Goal: Information Seeking & Learning: Check status

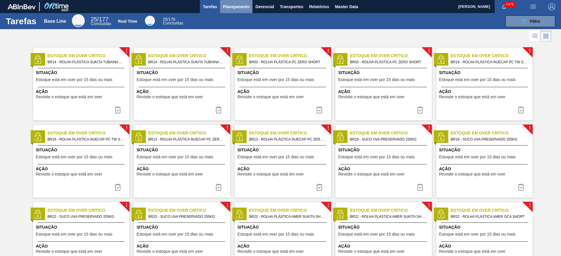
click at [223, 6] on span "Planejamento" at bounding box center [236, 6] width 27 height 7
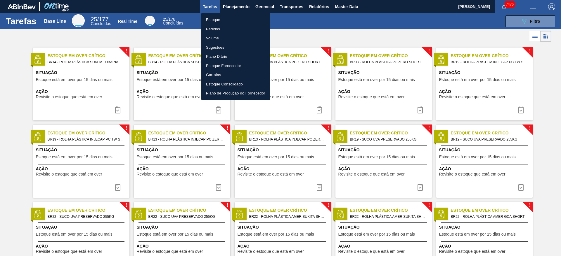
click at [225, 14] on ul "Estoque Pedidos Volume Sugestões Plano Diário Estoque Fornecedor Garrafas Estoq…" at bounding box center [235, 57] width 69 height 88
click at [222, 20] on li "Estoque" at bounding box center [235, 19] width 69 height 9
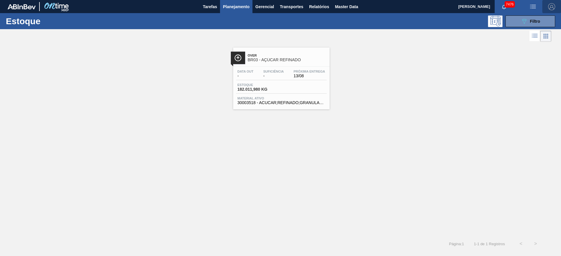
click at [553, 6] on img "button" at bounding box center [551, 6] width 7 height 7
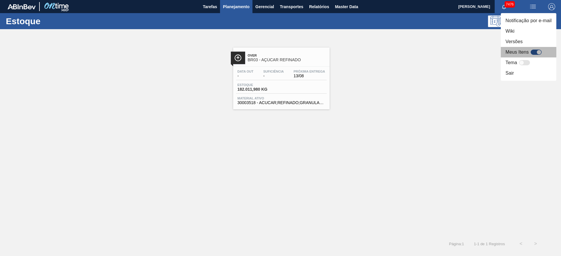
click at [532, 53] on div at bounding box center [535, 52] width 11 height 5
checkbox input "true"
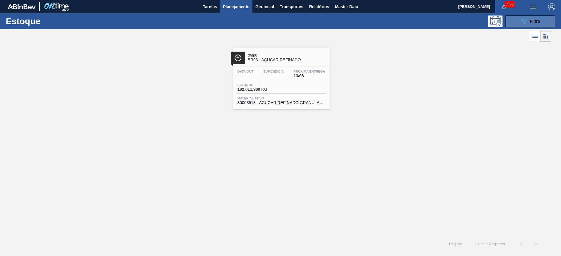
click at [522, 24] on icon "089F7B8B-B2A5-4AFE-B5C0-19BA573D28AC" at bounding box center [523, 21] width 7 height 7
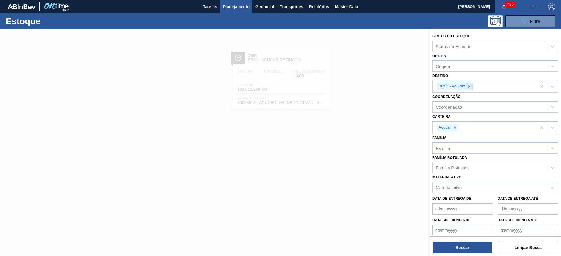
click at [470, 86] on icon at bounding box center [469, 87] width 4 height 4
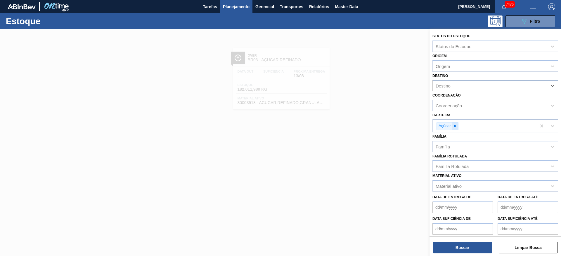
click at [454, 128] on div at bounding box center [454, 126] width 6 height 7
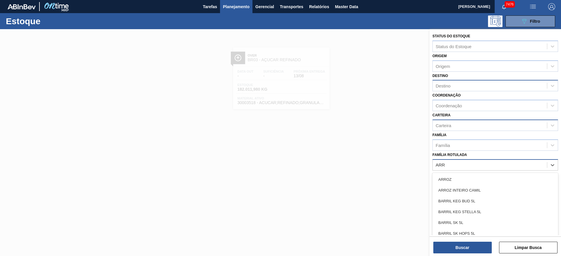
type Rotulada "ARRO"
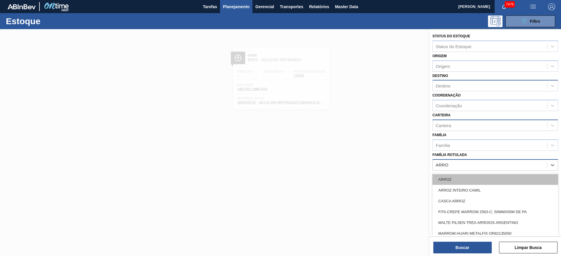
click at [456, 179] on div "ARROZ" at bounding box center [495, 179] width 126 height 11
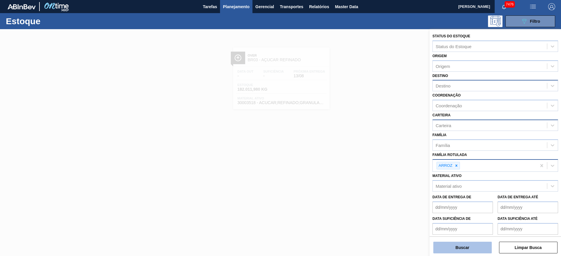
click at [459, 251] on button "Buscar" at bounding box center [462, 248] width 58 height 12
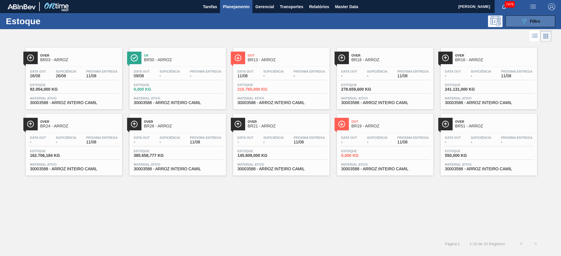
click at [530, 16] on button "089F7B8B-B2A5-4AFE-B5C0-19BA573D28AC Filtro" at bounding box center [530, 21] width 50 height 12
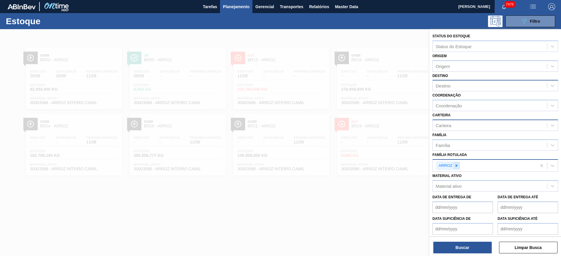
click at [455, 168] on div at bounding box center [456, 165] width 6 height 7
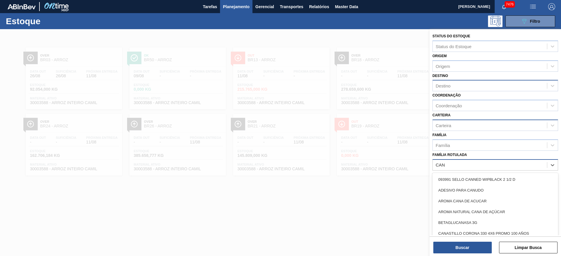
type Rotulada "CANJ"
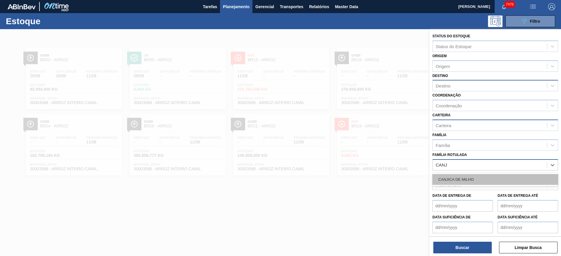
click at [454, 176] on div "CANJICA DE MILHO" at bounding box center [495, 179] width 126 height 11
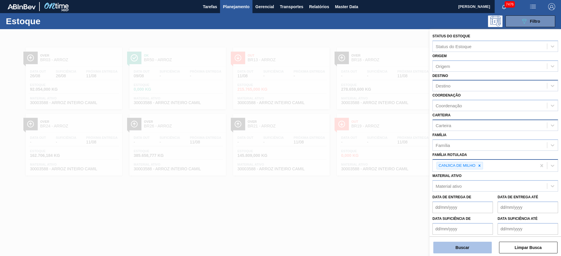
click at [446, 250] on button "Buscar" at bounding box center [462, 248] width 58 height 12
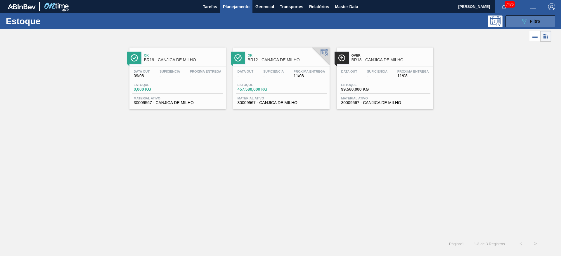
click at [531, 22] on span "Filtro" at bounding box center [535, 21] width 10 height 5
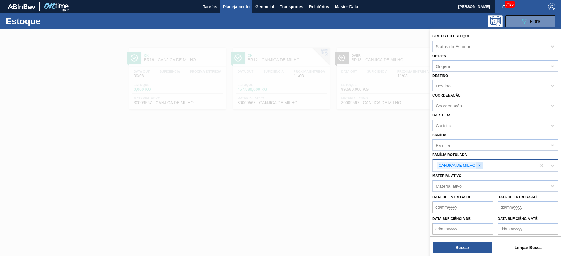
click at [480, 164] on icon at bounding box center [479, 166] width 4 height 4
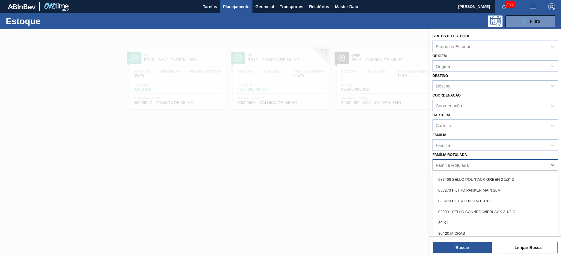
click at [480, 164] on div "Família Rotulada" at bounding box center [489, 165] width 114 height 8
type Rotulada "GRITZ"
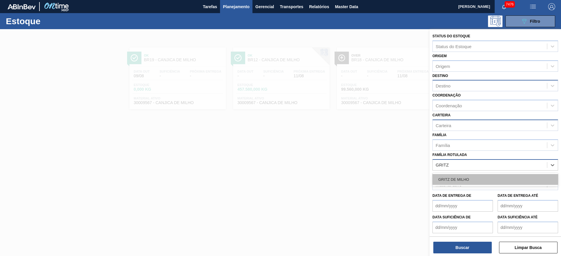
click at [471, 182] on div "GRITZ DE MILHO" at bounding box center [495, 179] width 126 height 11
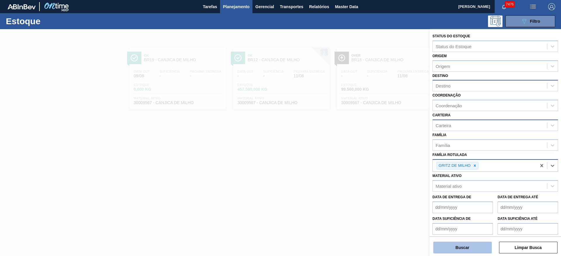
click at [455, 244] on button "Buscar" at bounding box center [462, 248] width 58 height 12
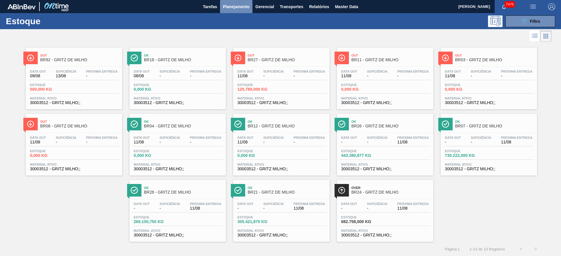
click at [249, 10] on button "Planejamento" at bounding box center [236, 6] width 32 height 13
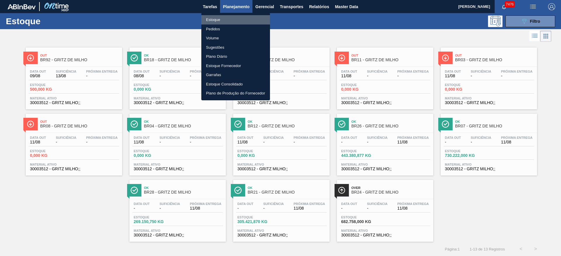
click at [234, 22] on li "Estoque" at bounding box center [235, 19] width 69 height 9
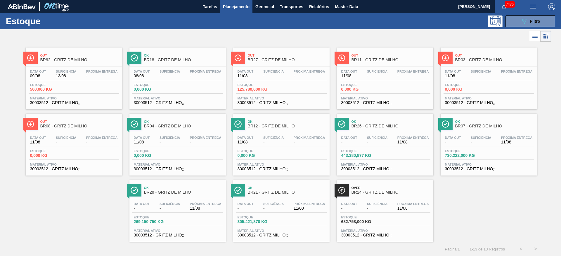
click at [551, 3] on img "button" at bounding box center [551, 6] width 7 height 7
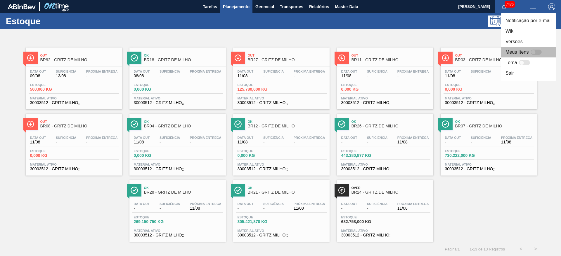
click at [537, 52] on div at bounding box center [535, 52] width 11 height 5
checkbox input "false"
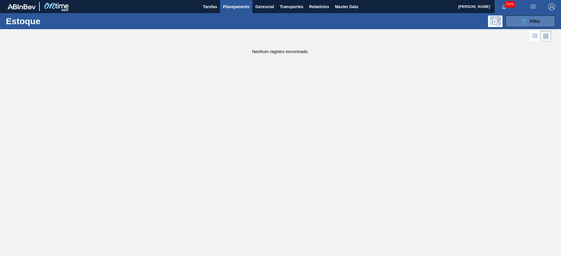
click at [522, 20] on icon at bounding box center [524, 21] width 4 height 5
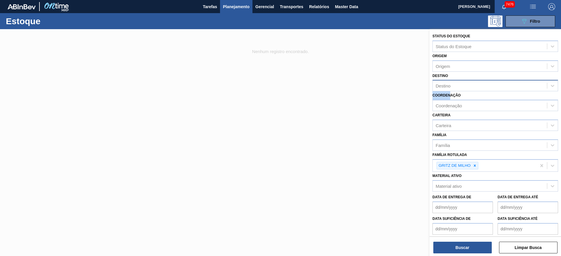
drag, startPoint x: 450, startPoint y: 92, endPoint x: 450, endPoint y: 89, distance: 3.2
click at [450, 89] on div "Status do Estoque Status do Estoque Origem Origem Destino Destino Coordenação C…" at bounding box center [494, 144] width 131 height 230
click at [450, 89] on div "Destino" at bounding box center [489, 86] width 114 height 8
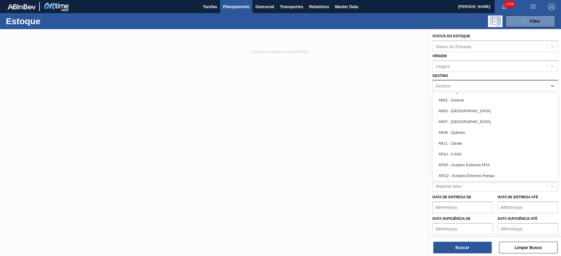
type input "3"
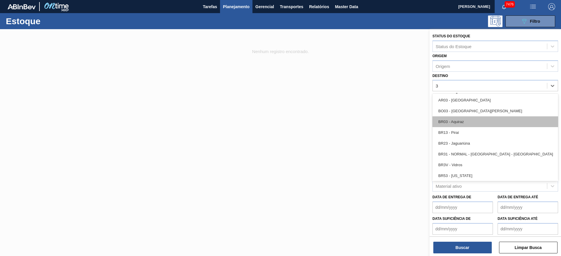
click at [455, 124] on div "BR03 - Aquiraz" at bounding box center [495, 121] width 126 height 11
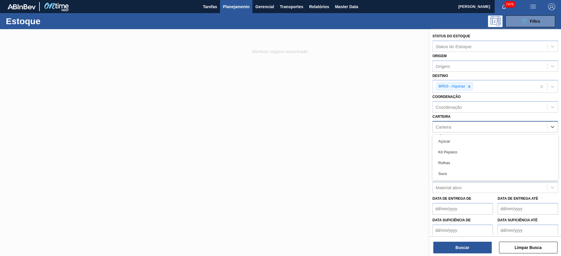
click at [454, 129] on div "Carteira" at bounding box center [489, 127] width 114 height 8
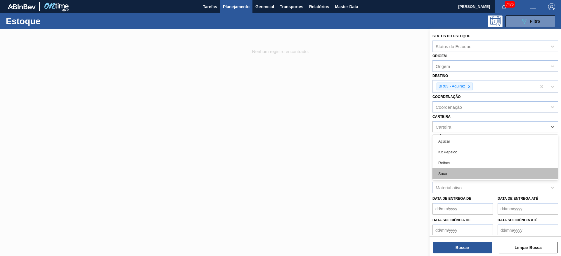
click at [448, 173] on div "Suco" at bounding box center [495, 173] width 126 height 11
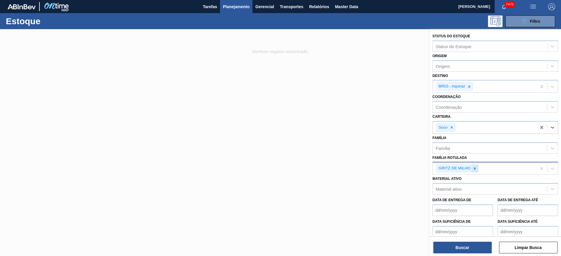
click at [471, 168] on div at bounding box center [474, 168] width 6 height 7
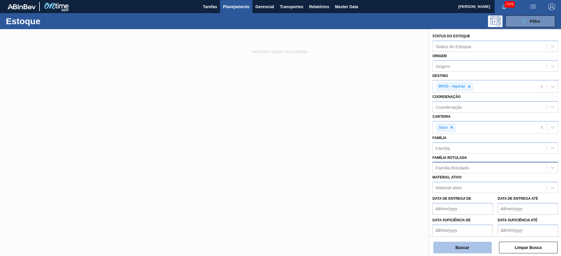
click at [460, 246] on button "Buscar" at bounding box center [462, 248] width 58 height 12
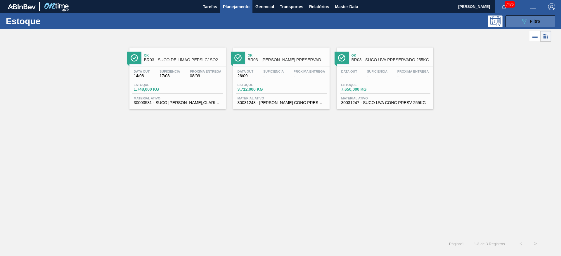
click at [532, 26] on button "089F7B8B-B2A5-4AFE-B5C0-19BA573D28AC Filtro" at bounding box center [530, 21] width 50 height 12
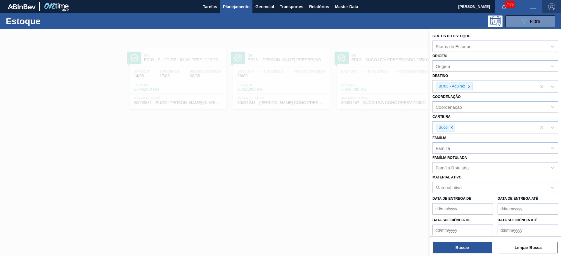
click at [550, 6] on img "button" at bounding box center [551, 6] width 7 height 7
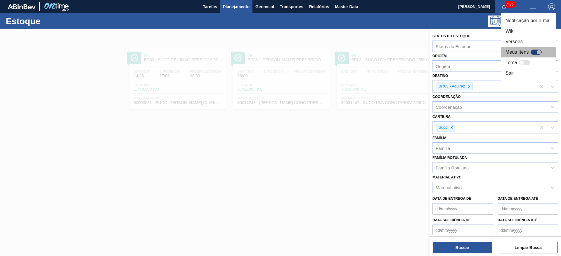
click at [534, 50] on div at bounding box center [535, 52] width 11 height 5
checkbox input "true"
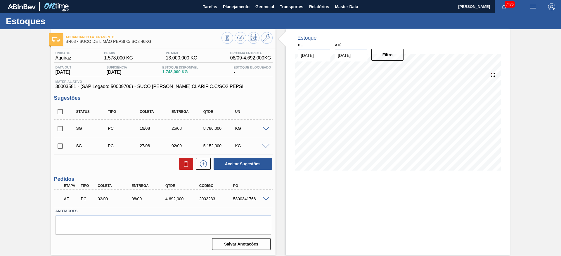
click at [39, 98] on div "Aguardando Faturamento BR03 - SUCO DE LIMÃO PEPSI C/ SO2 46KG Unidade Aquiraz P…" at bounding box center [280, 142] width 561 height 226
checkbox input "false"
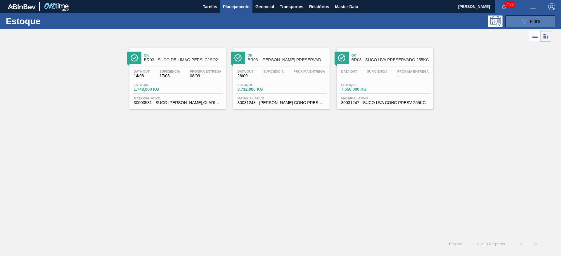
click at [521, 19] on icon "089F7B8B-B2A5-4AFE-B5C0-19BA573D28AC" at bounding box center [523, 21] width 7 height 7
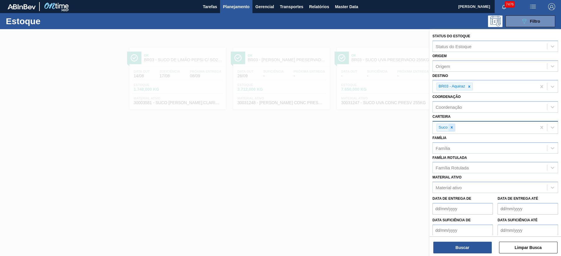
click at [453, 128] on icon at bounding box center [451, 128] width 4 height 4
type input "g"
type input "m"
type input "c"
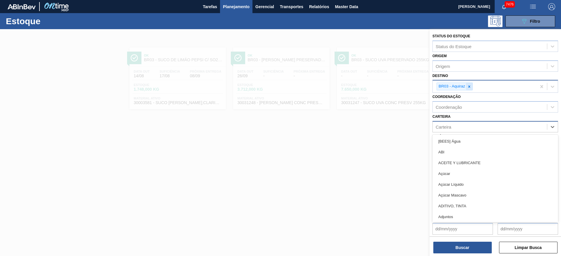
click at [470, 85] on icon at bounding box center [469, 87] width 4 height 4
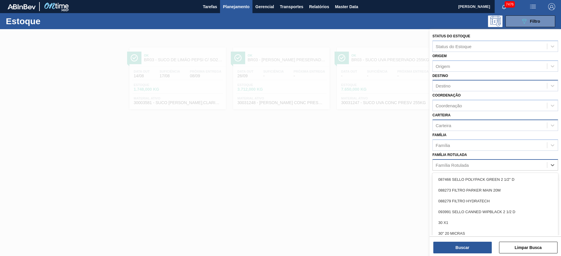
click at [457, 167] on div "Família Rotulada" at bounding box center [451, 165] width 33 height 5
type Rotulada "milho"
